Goal: Transaction & Acquisition: Purchase product/service

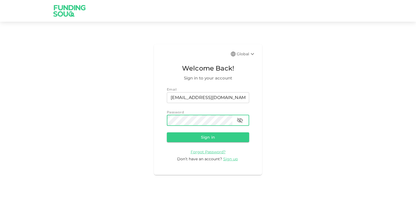
click at [167, 132] on button "Sign in" at bounding box center [208, 137] width 82 height 10
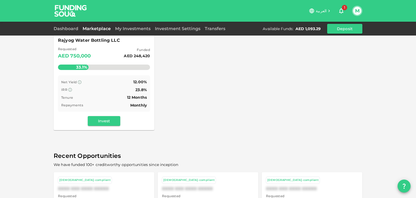
scroll to position [81, 0]
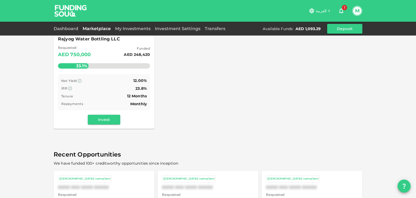
click at [102, 76] on div "Net Yield 12.00% IRR 23.8% Tenure 12 Months Repayments Monthly" at bounding box center [104, 92] width 92 height 36
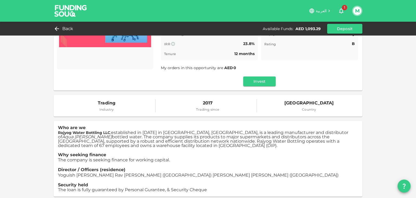
scroll to position [108, 0]
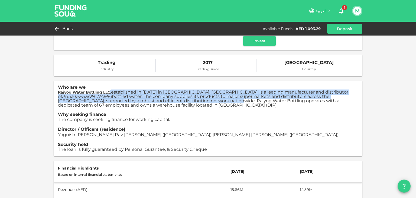
drag, startPoint x: 109, startPoint y: 91, endPoint x: 119, endPoint y: 103, distance: 15.7
click at [119, 103] on span "Rajyog Water Bottling LLC , established in [DATE] in [GEOGRAPHIC_DATA], [GEOGRA…" at bounding box center [203, 99] width 290 height 18
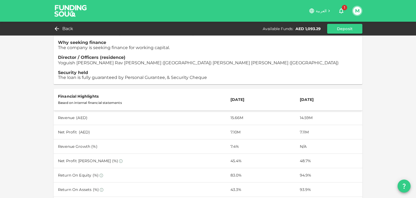
scroll to position [190, 0]
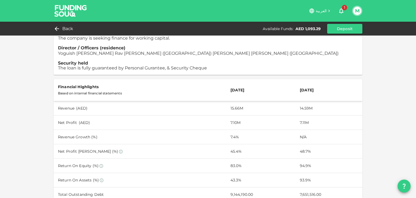
click at [299, 111] on td "14.59M" at bounding box center [328, 108] width 67 height 14
click at [226, 112] on td "15.66M" at bounding box center [260, 108] width 69 height 14
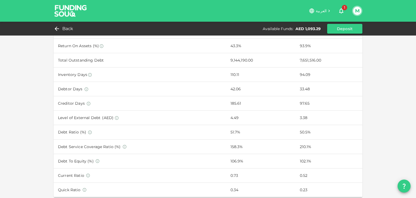
scroll to position [161, 0]
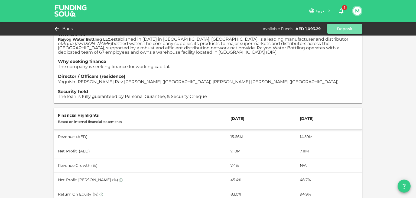
click at [341, 29] on button "Deposit" at bounding box center [344, 29] width 35 height 10
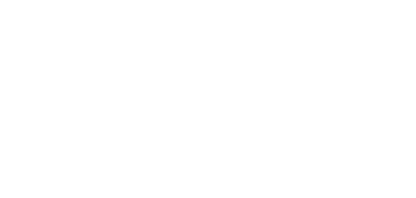
click at [341, 29] on div "العربية 1 M Back Available Funds : AED 1,093.29 Deposit Sharia-compliant 206 In…" at bounding box center [208, 99] width 416 height 198
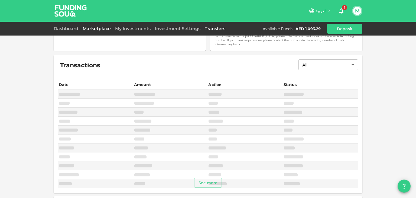
scroll to position [3, 0]
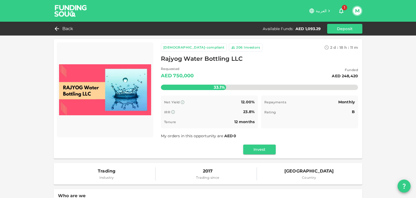
click at [251, 144] on div "[DEMOGRAPHIC_DATA]-compliant 206 Investors 2 d : 18 h : 11 m 32 Rajyog Water Bo…" at bounding box center [259, 98] width 197 height 111
click at [253, 150] on button "Invest" at bounding box center [259, 149] width 32 height 10
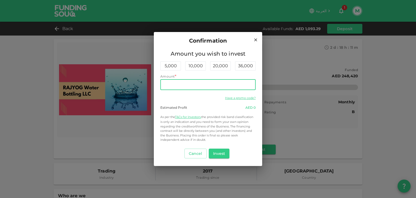
click at [191, 84] on input "Amount" at bounding box center [207, 84] width 95 height 11
type input "1,000"
click at [223, 155] on button "Invest" at bounding box center [219, 153] width 21 height 10
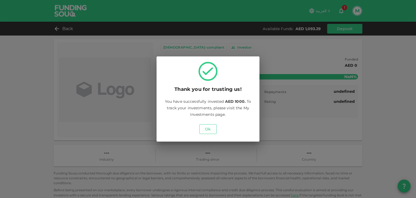
click at [211, 126] on button "Ok" at bounding box center [207, 129] width 17 height 10
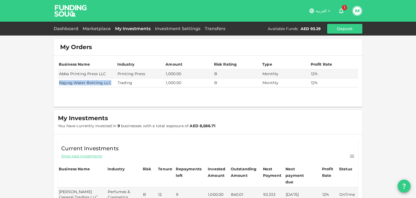
drag, startPoint x: 110, startPoint y: 84, endPoint x: 56, endPoint y: 82, distance: 53.4
click at [58, 82] on td "Rajyog Water Bottling LLC" at bounding box center [87, 82] width 58 height 9
copy td "Rajyog Water Bottling LLC"
